Goal: Entertainment & Leisure: Consume media (video, audio)

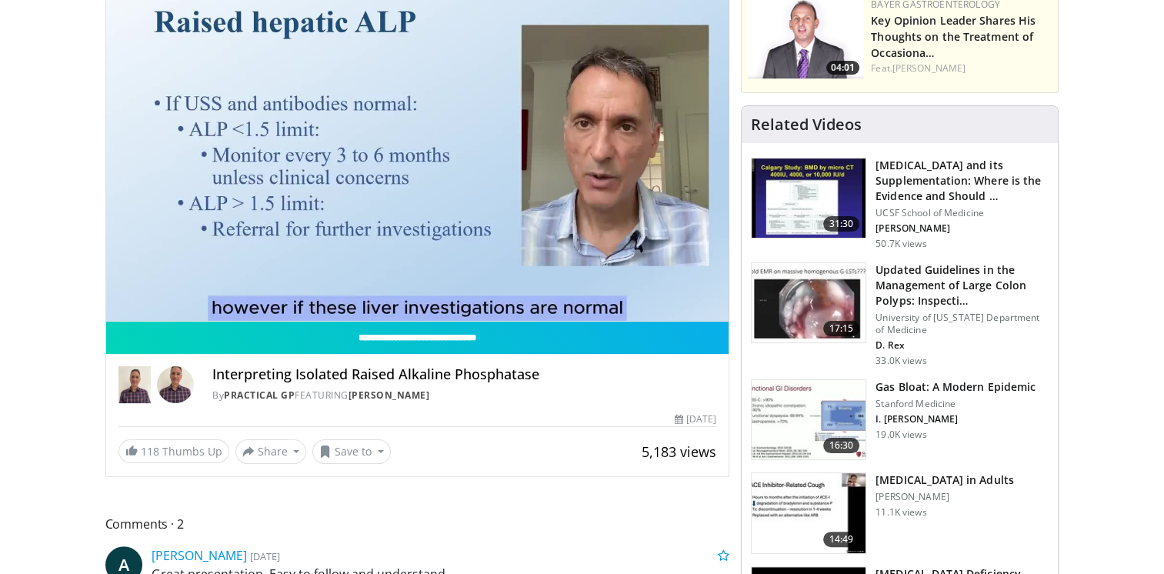
scroll to position [154, 0]
